Goal: Find specific page/section: Find specific page/section

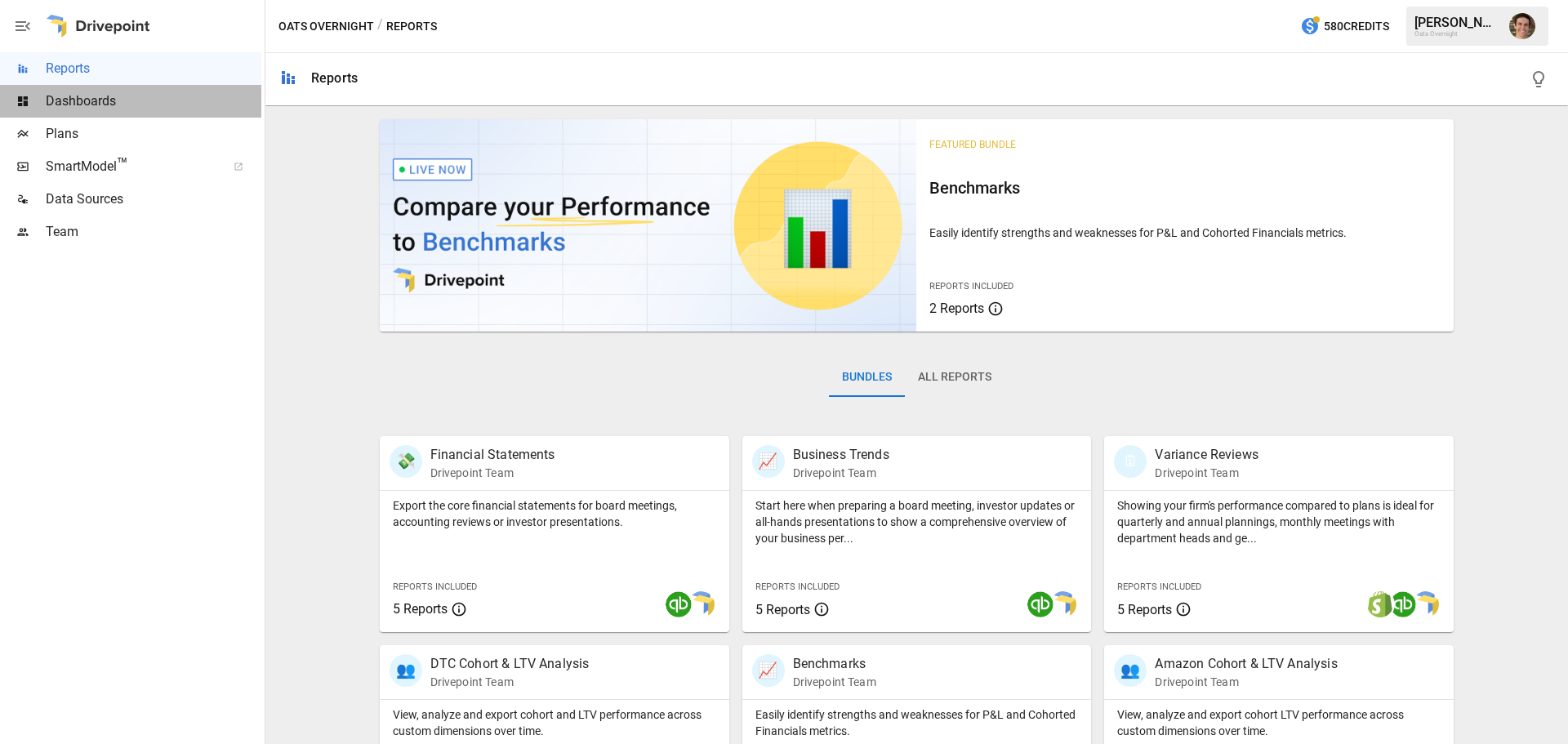
click at [129, 109] on span "Dashboards" at bounding box center [154, 101] width 216 height 19
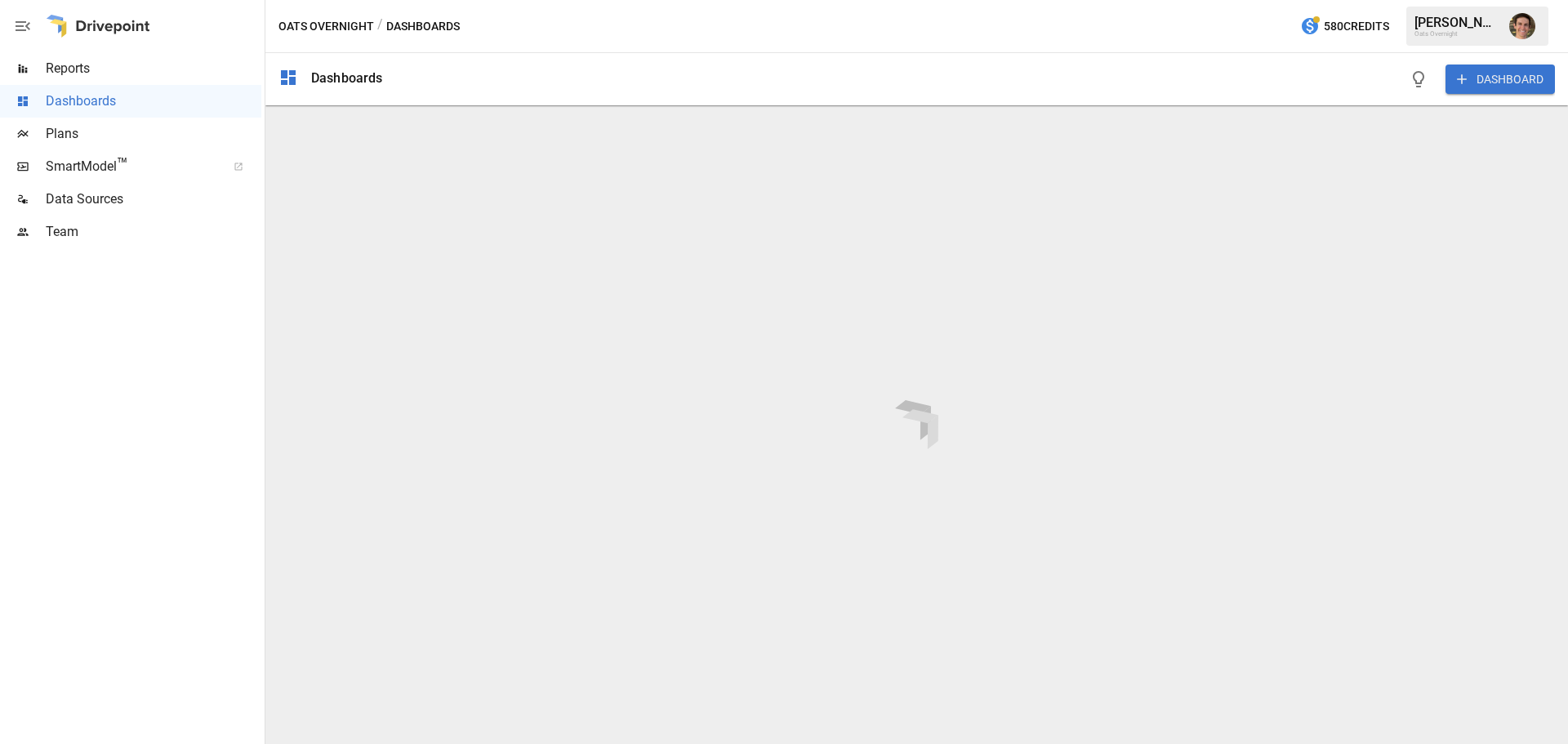
click at [106, 137] on span "Plans" at bounding box center [154, 133] width 216 height 19
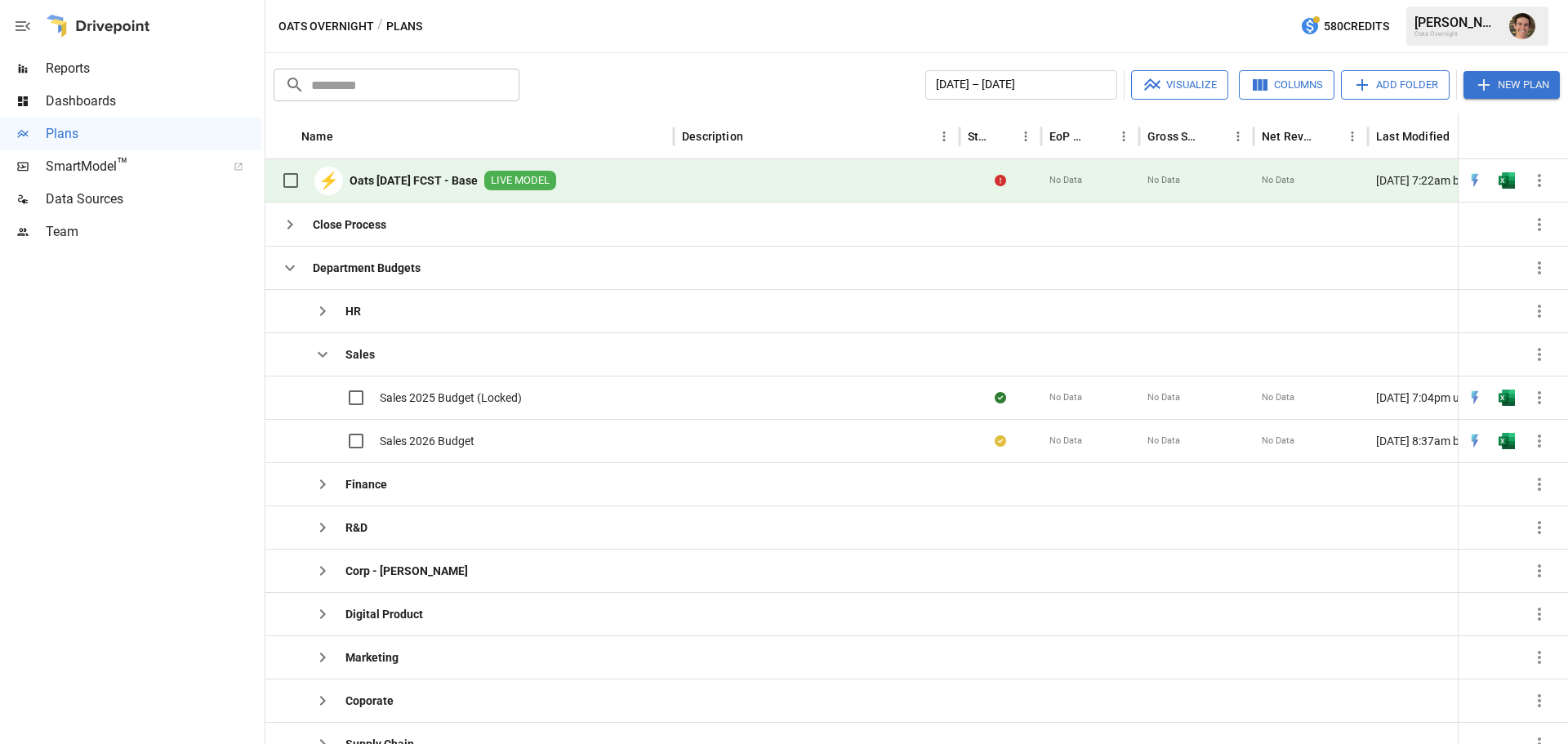
click at [446, 179] on b "Oats [DATE] FCST - Base" at bounding box center [414, 180] width 129 height 16
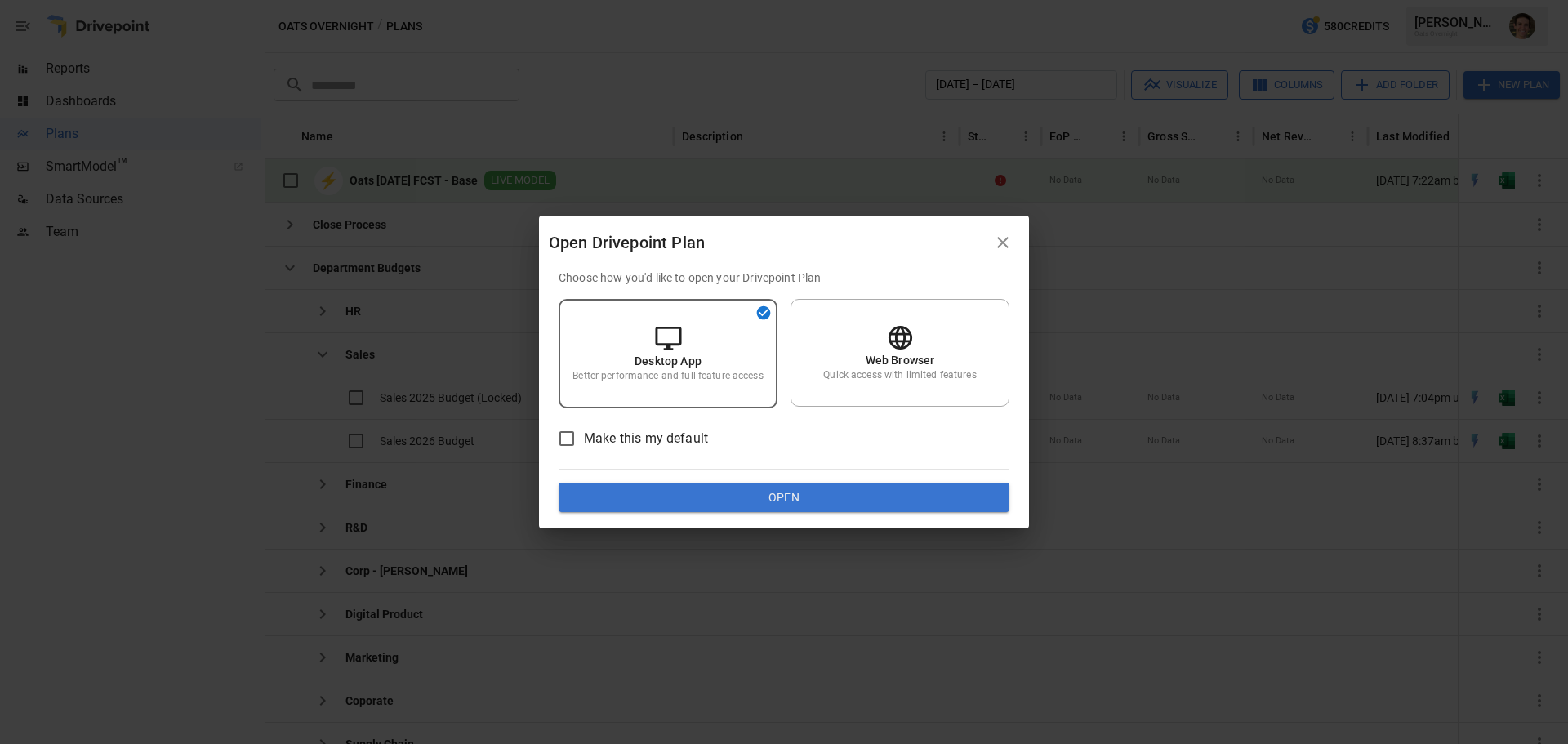
click at [808, 506] on button "Open" at bounding box center [784, 497] width 451 height 30
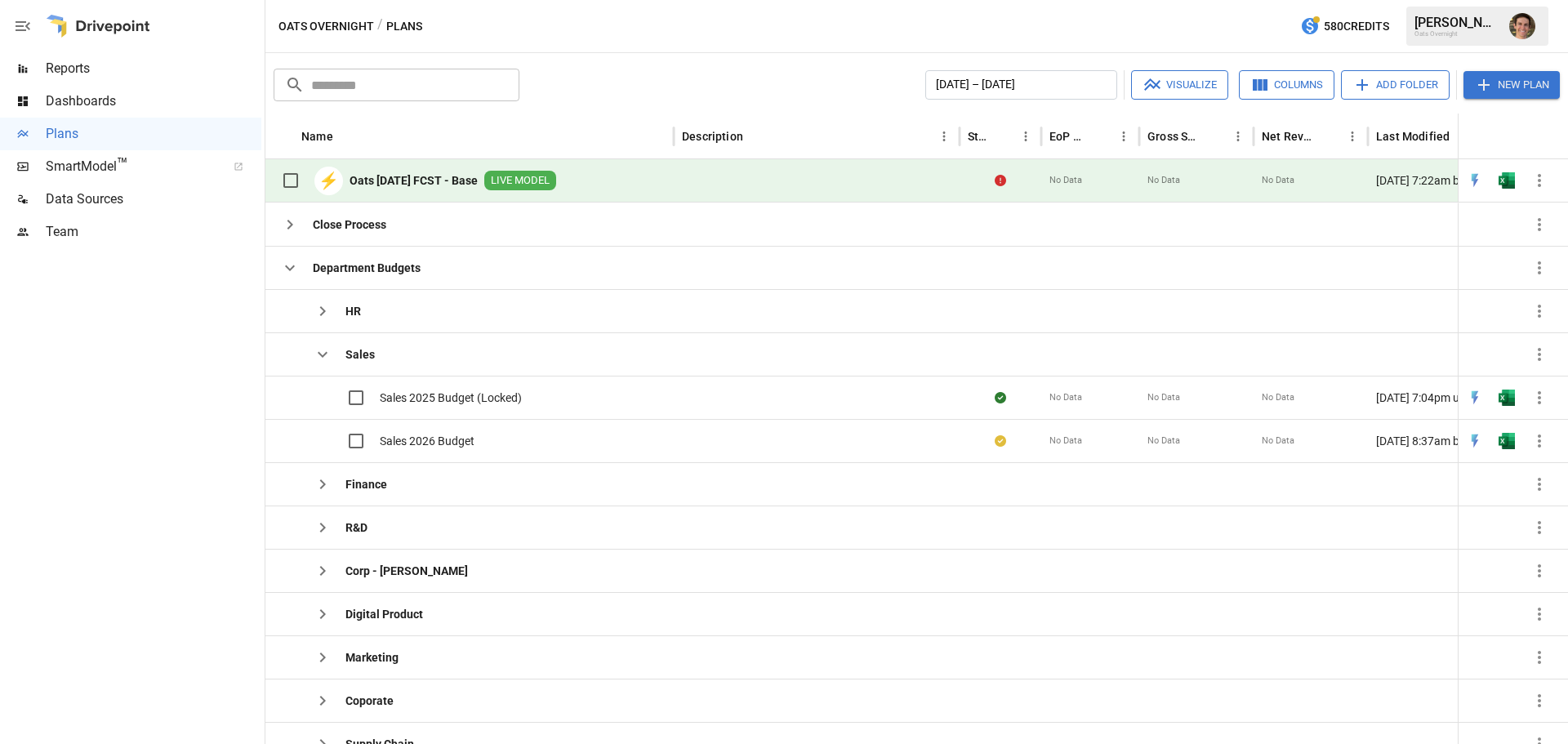
click at [556, 178] on span "LIVE MODEL" at bounding box center [520, 180] width 72 height 15
click at [422, 174] on b "Oats [DATE] FCST - Base" at bounding box center [414, 180] width 129 height 16
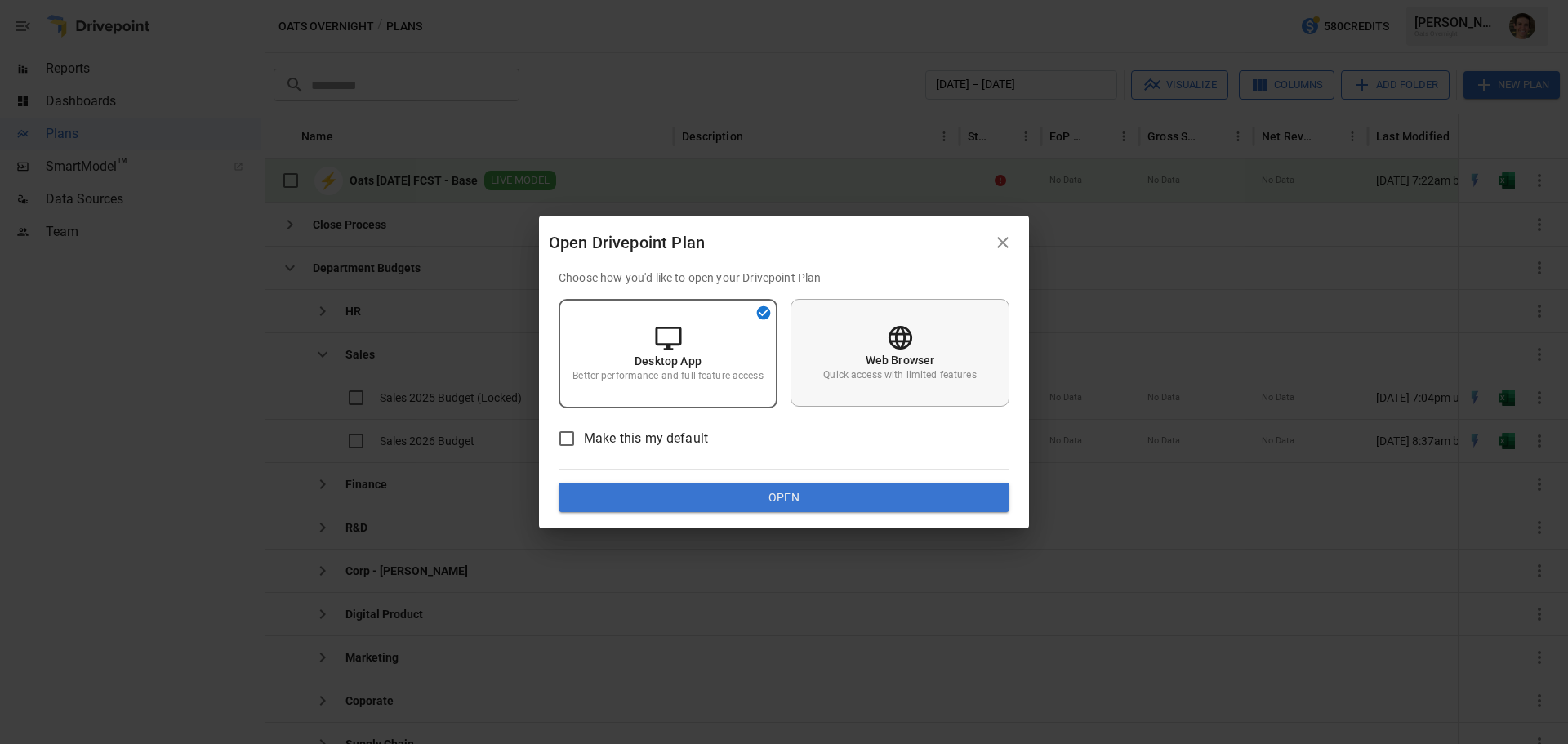
click at [852, 343] on div "Web Browser Quick access with limited features" at bounding box center [900, 352] width 219 height 108
click at [826, 503] on button "Open" at bounding box center [784, 497] width 451 height 30
